Goal: Check status: Check status

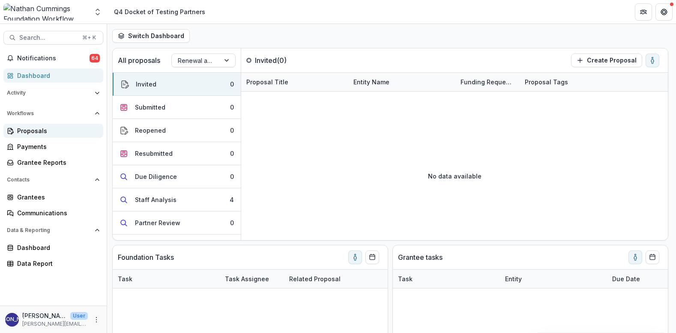
click at [40, 129] on div "Proposals" at bounding box center [56, 130] width 79 height 9
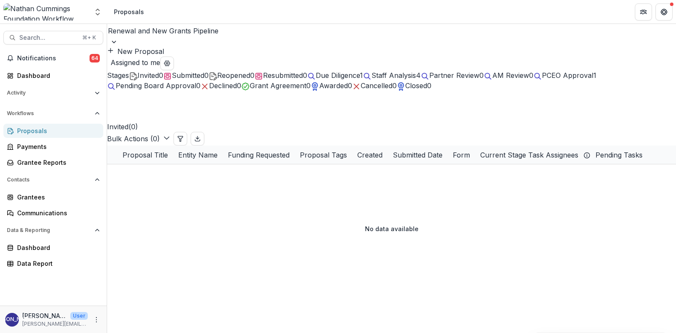
click at [416, 73] on span "Staff Analysis" at bounding box center [394, 75] width 45 height 9
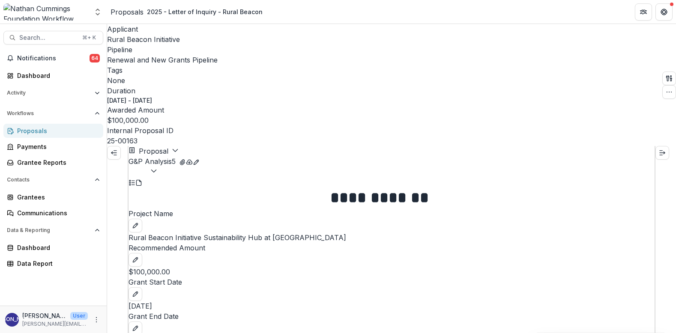
scroll to position [898, 0]
click at [27, 76] on div "Dashboard" at bounding box center [56, 75] width 79 height 9
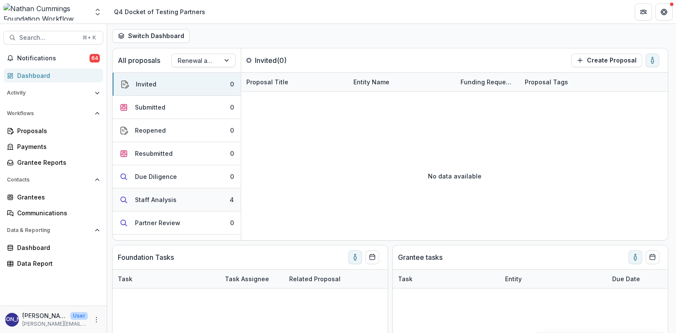
click at [157, 199] on div "Staff Analysis" at bounding box center [156, 199] width 42 height 9
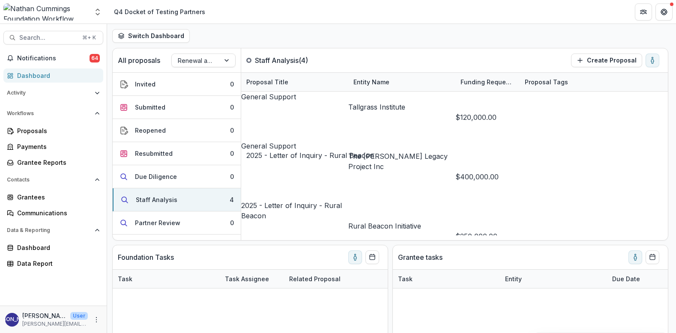
click at [310, 201] on link "2025 - Letter of Inquiry - Rural Beacon" at bounding box center [291, 210] width 101 height 19
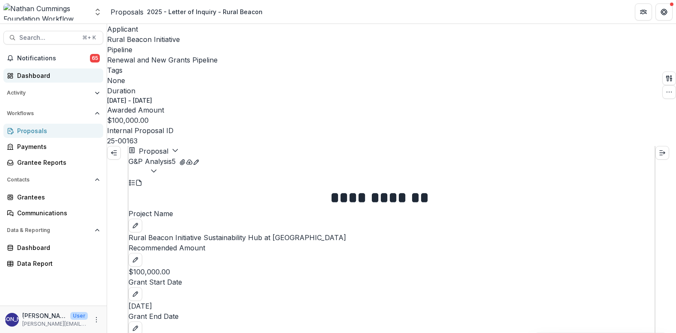
click at [54, 77] on div "Dashboard" at bounding box center [56, 75] width 79 height 9
